Goal: Information Seeking & Learning: Find specific fact

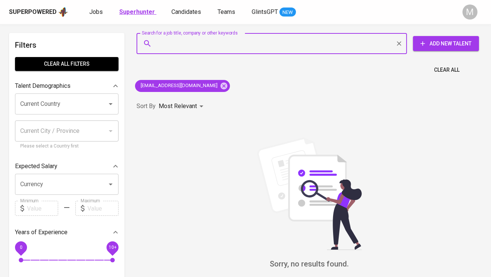
click at [133, 9] on b "Superhunter" at bounding box center [137, 11] width 36 height 7
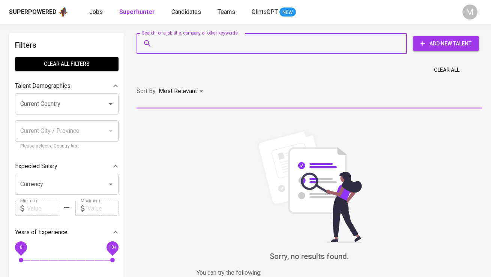
click at [167, 42] on input "Search for a job title, company or other keywords" at bounding box center [273, 43] width 237 height 14
paste input "[EMAIL_ADDRESS][DOMAIN_NAME]"
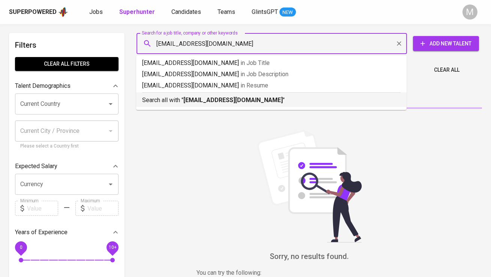
type input "[EMAIL_ADDRESS][DOMAIN_NAME]"
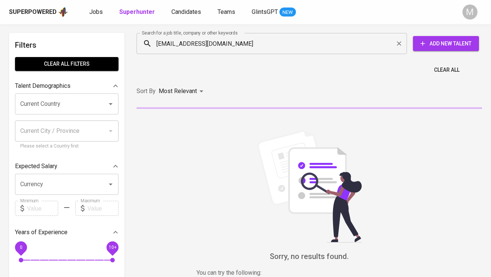
click at [215, 45] on input "[EMAIL_ADDRESS][DOMAIN_NAME]" at bounding box center [273, 43] width 237 height 14
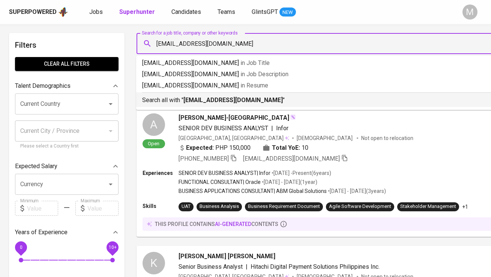
click at [208, 99] on b "[EMAIL_ADDRESS][DOMAIN_NAME]" at bounding box center [232, 99] width 99 height 7
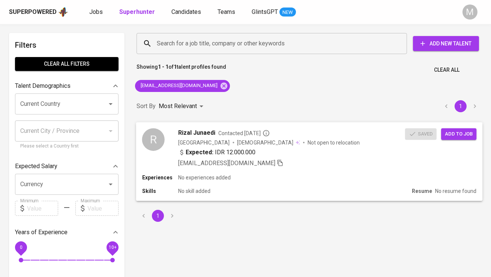
click at [147, 127] on div "[PERSON_NAME] Junaedi Contacted [DATE] [GEOGRAPHIC_DATA] [DEMOGRAPHIC_DATA] Not…" at bounding box center [309, 147] width 346 height 51
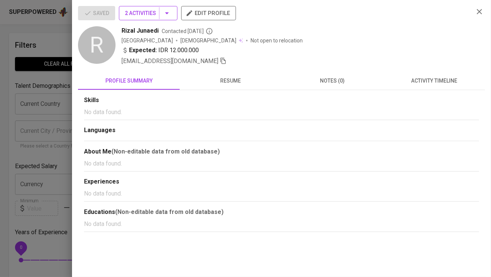
click at [156, 15] on span "2 Activities" at bounding box center [148, 13] width 46 height 9
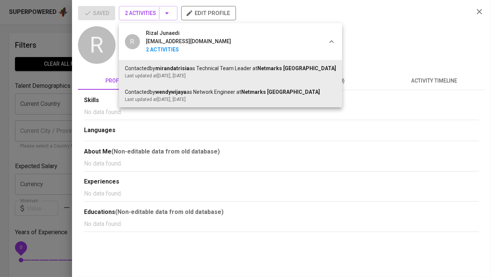
click at [156, 15] on div at bounding box center [245, 138] width 491 height 277
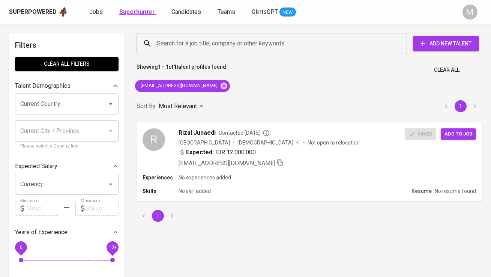
click at [138, 10] on b "Superhunter" at bounding box center [137, 11] width 36 height 7
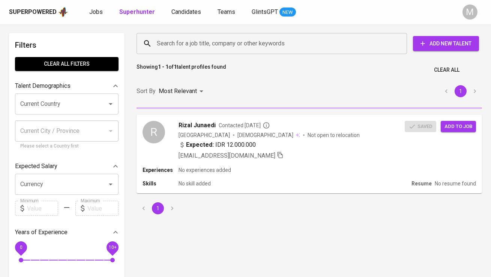
click at [177, 46] on input "Search for a job title, company or other keywords" at bounding box center [273, 43] width 237 height 14
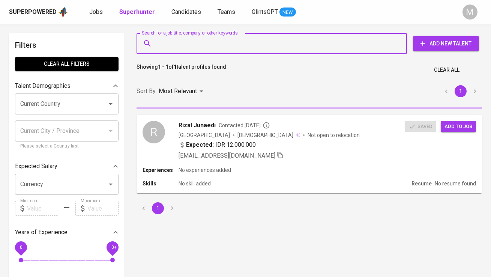
paste input "[EMAIL_ADDRESS][DOMAIN_NAME]"
type input "[EMAIL_ADDRESS][DOMAIN_NAME]"
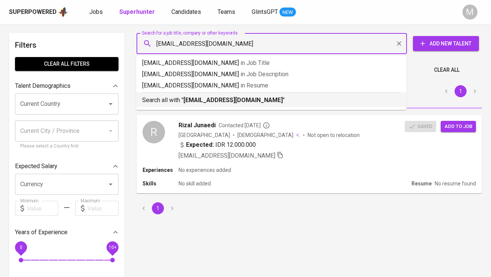
click at [181, 97] on p "Search all with " [EMAIL_ADDRESS][DOMAIN_NAME] "" at bounding box center [271, 100] width 258 height 9
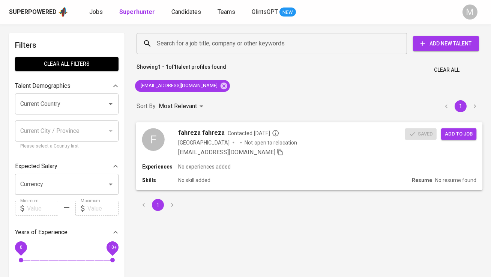
click at [163, 136] on div "F" at bounding box center [153, 139] width 22 height 22
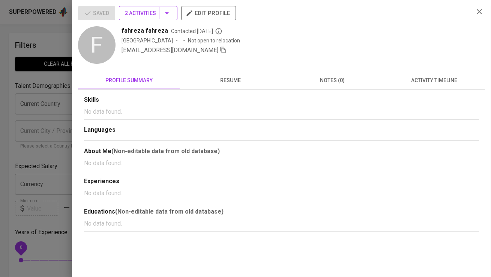
click at [163, 15] on icon "button" at bounding box center [166, 13] width 9 height 9
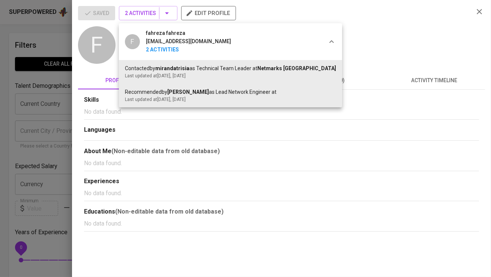
click at [213, 127] on div at bounding box center [245, 138] width 491 height 277
